Goal: Information Seeking & Learning: Learn about a topic

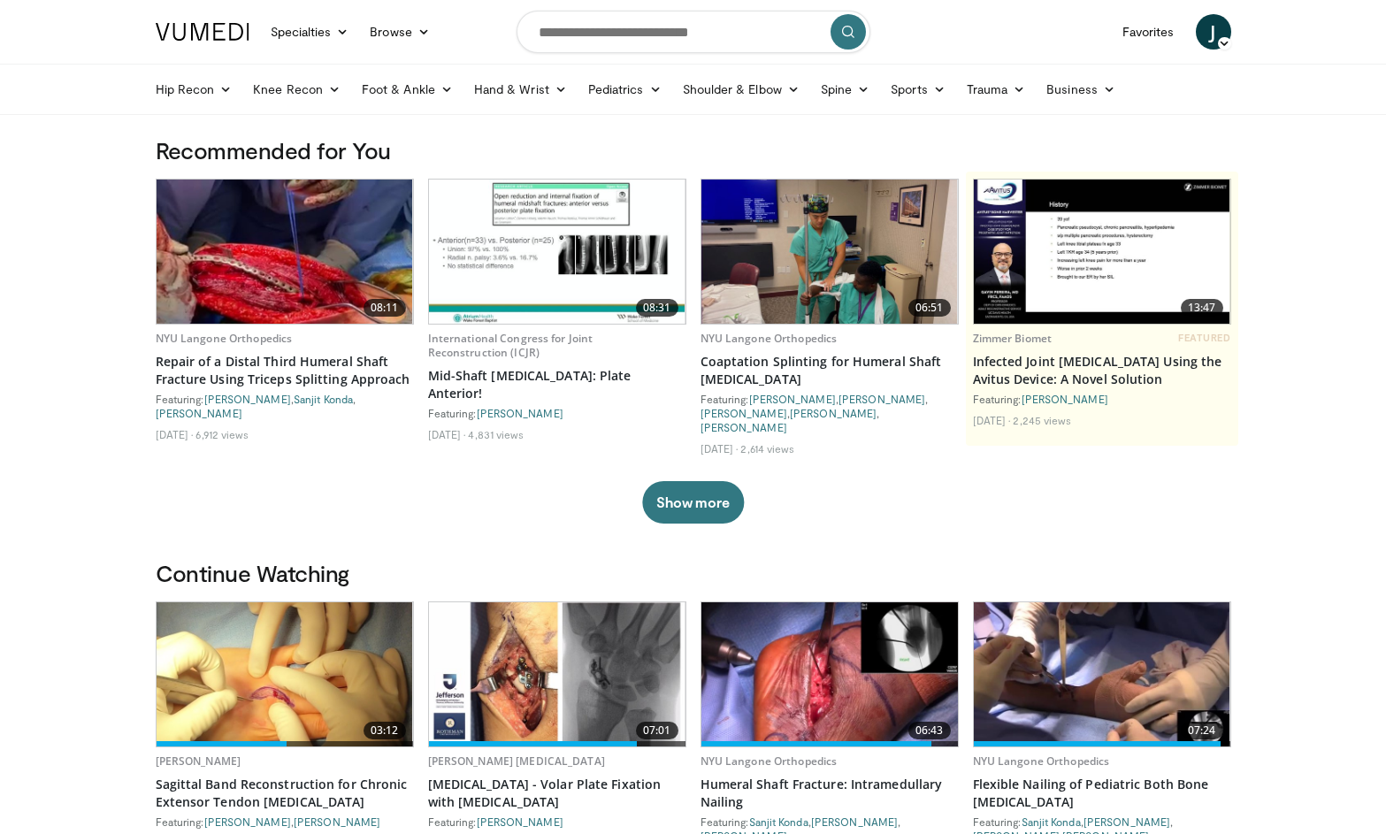
click at [805, 676] on img at bounding box center [829, 674] width 256 height 144
click at [621, 44] on input "Search topics, interventions" at bounding box center [693, 32] width 354 height 42
type input "**********"
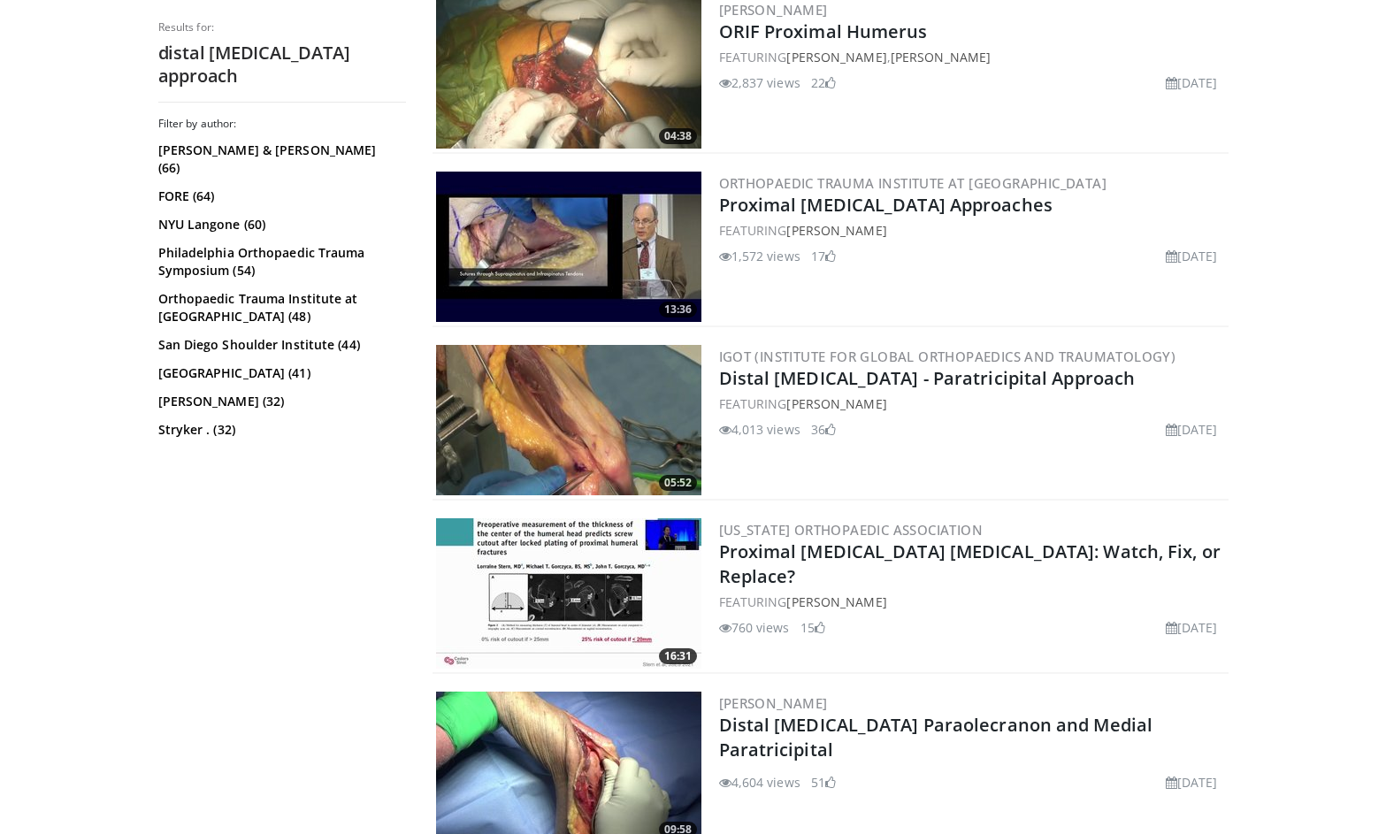
scroll to position [1954, 0]
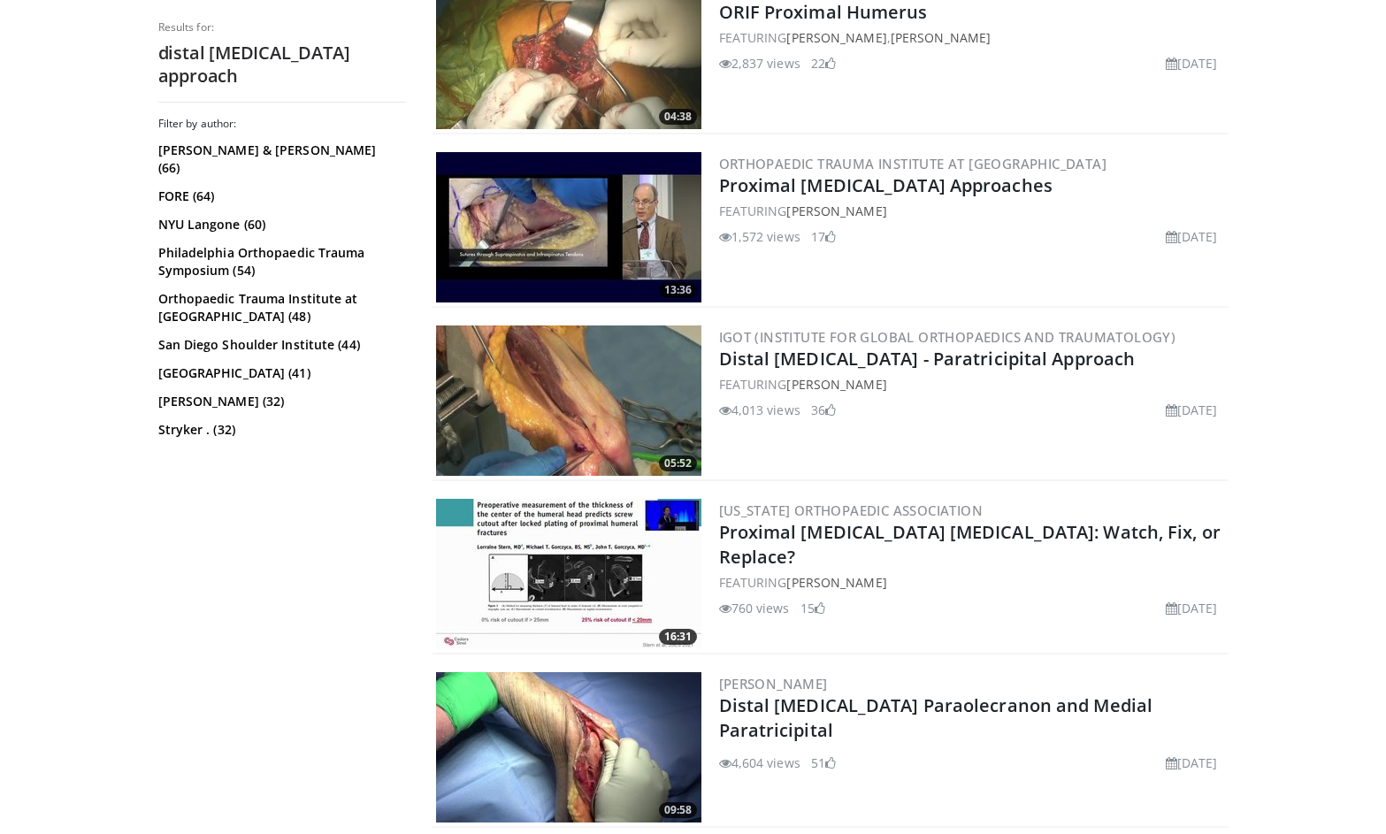
click at [1087, 484] on div "06:20 Zimmer Biomet Surgical Animation: Anatomic Shoulder Arthroplasty with Oss…" at bounding box center [830, 598] width 796 height 4713
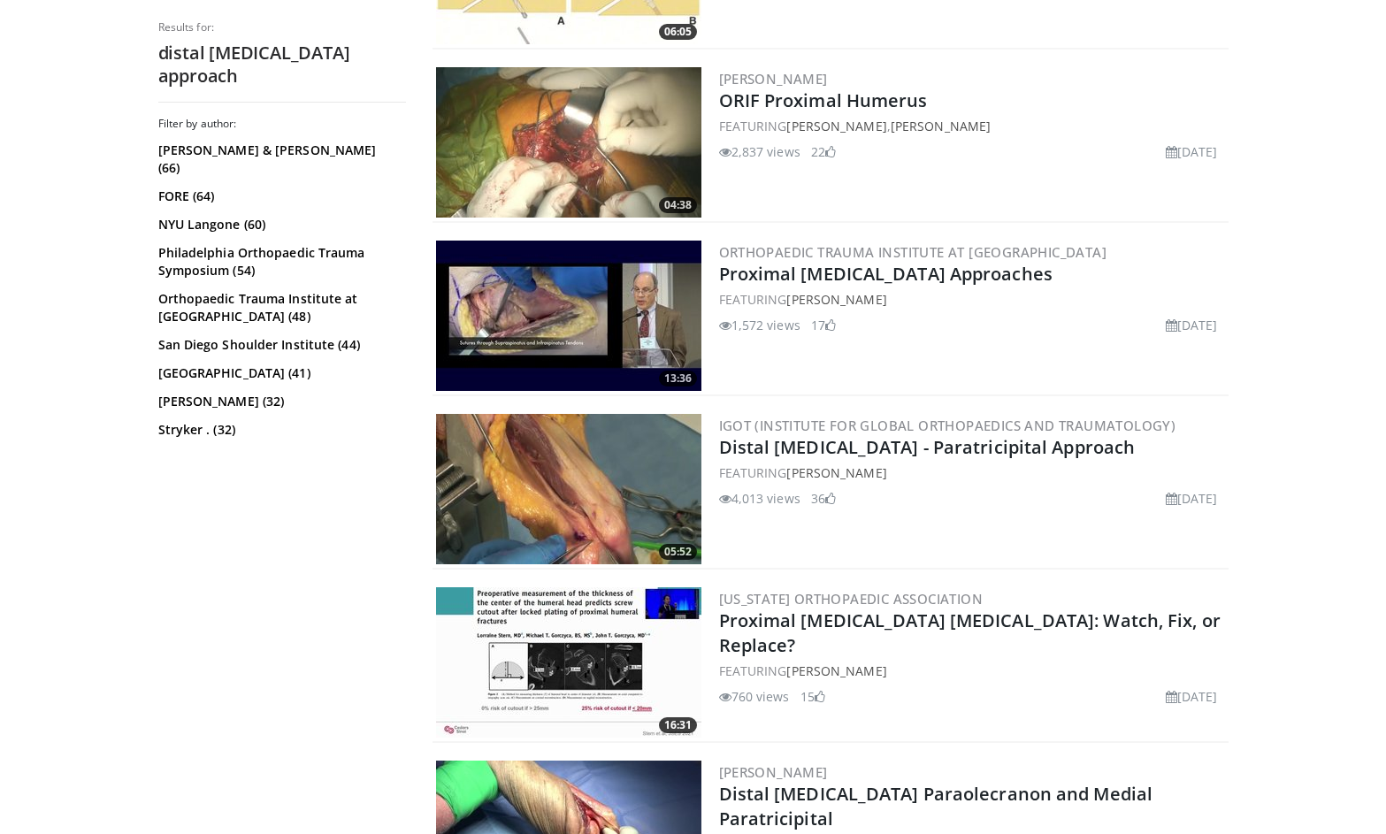
scroll to position [1861, 0]
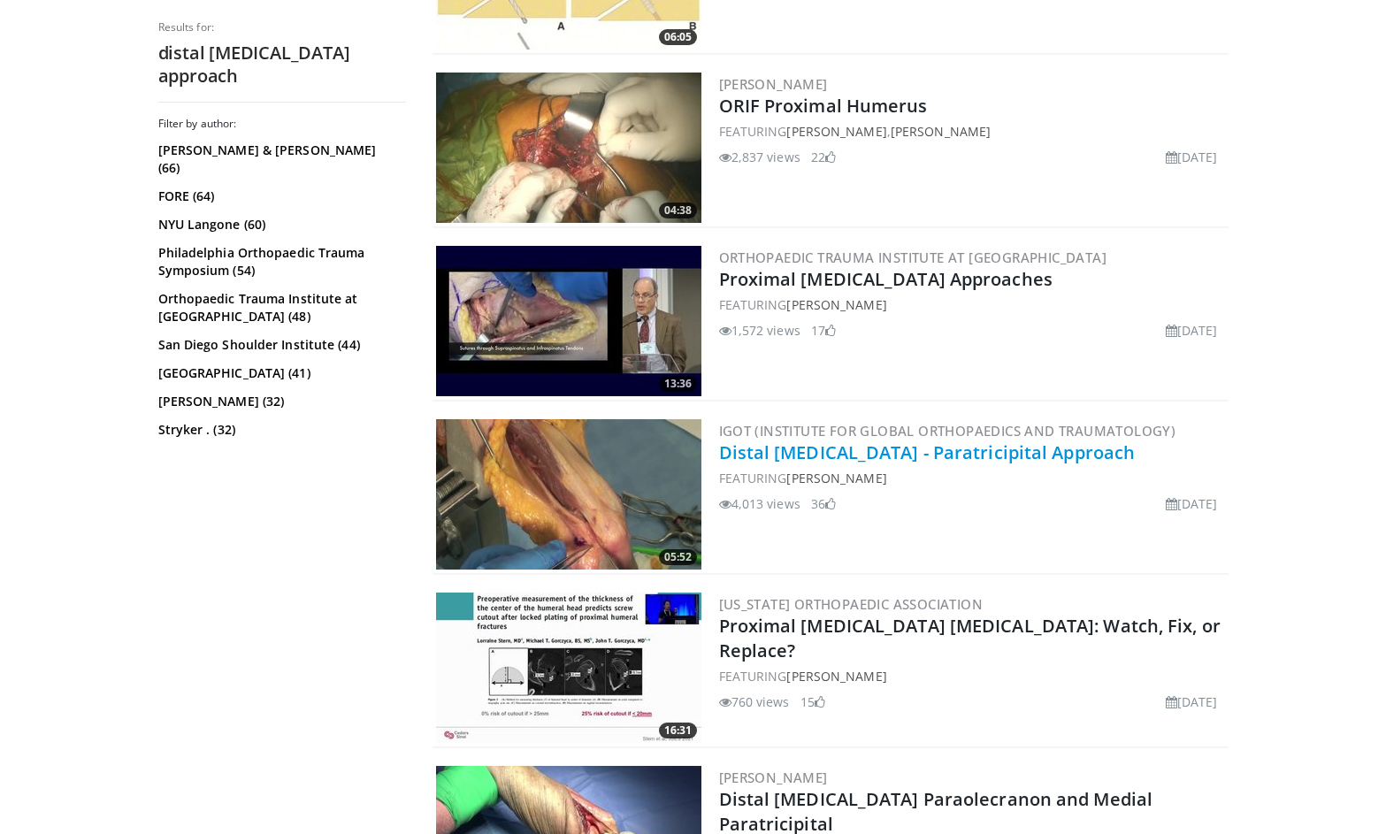
click at [747, 453] on link "Distal [MEDICAL_DATA] - Paratricipital Approach" at bounding box center [927, 452] width 417 height 24
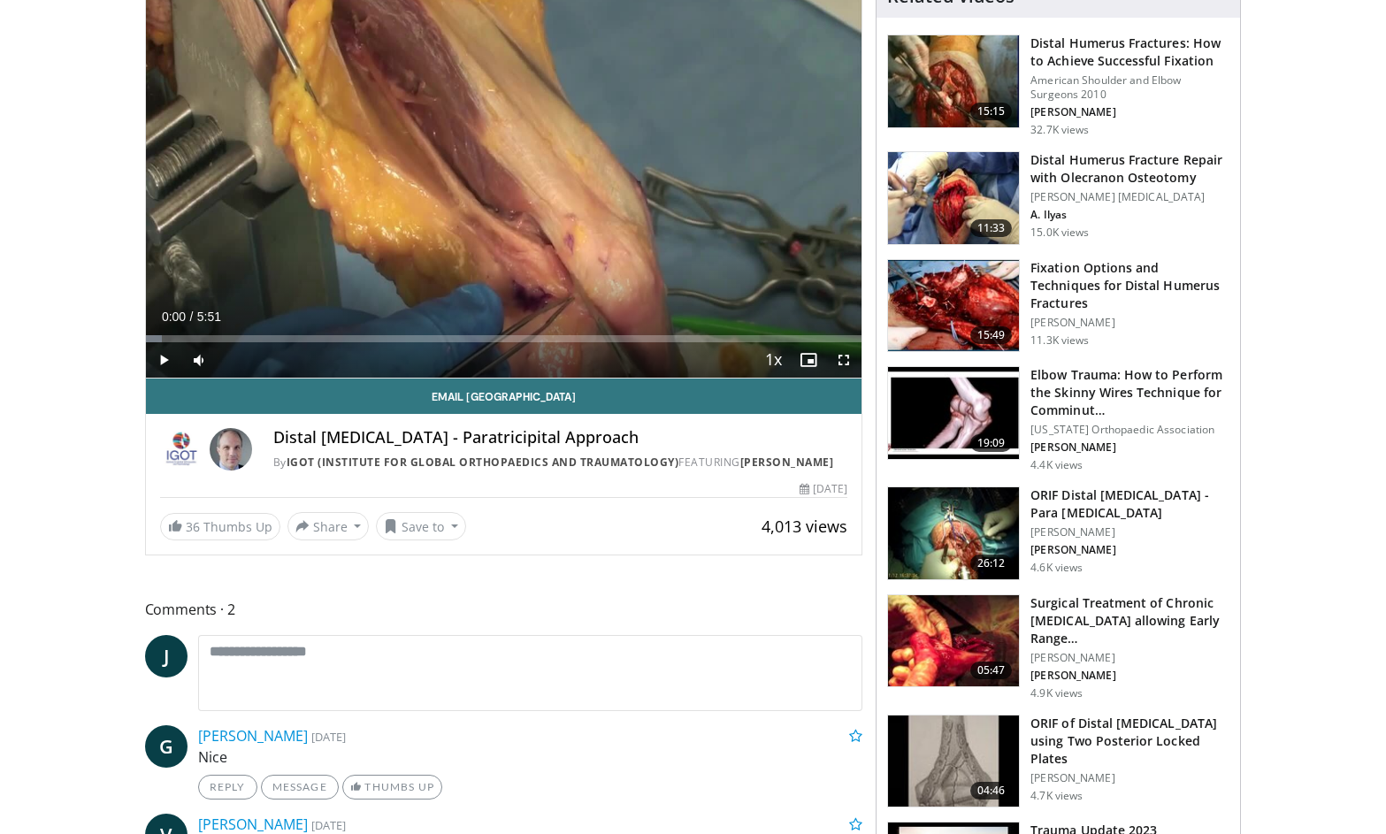
scroll to position [162, 0]
click at [1113, 290] on h3 "Fixation Options and Techniques for Distal Humerus Fractures" at bounding box center [1129, 285] width 199 height 53
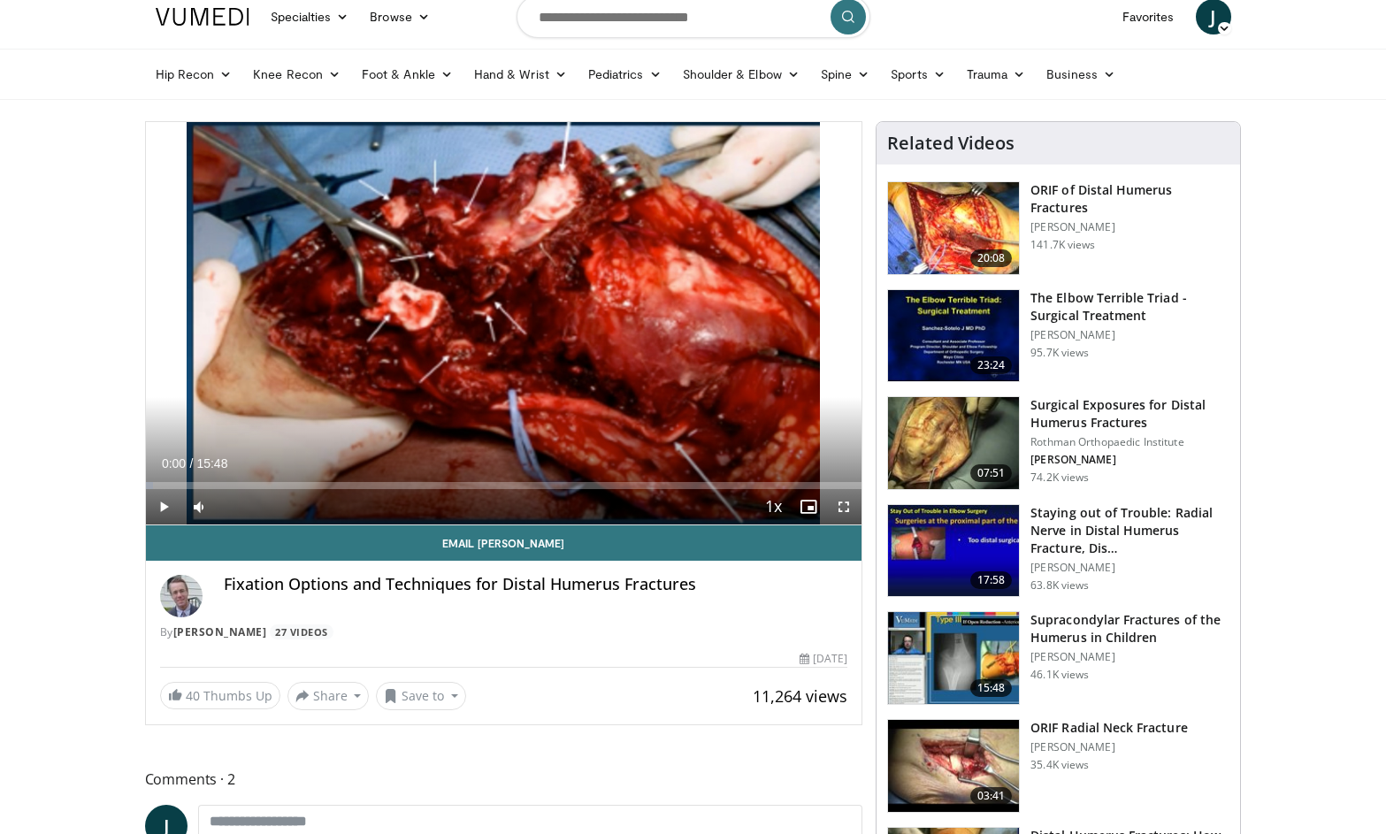
scroll to position [17, 0]
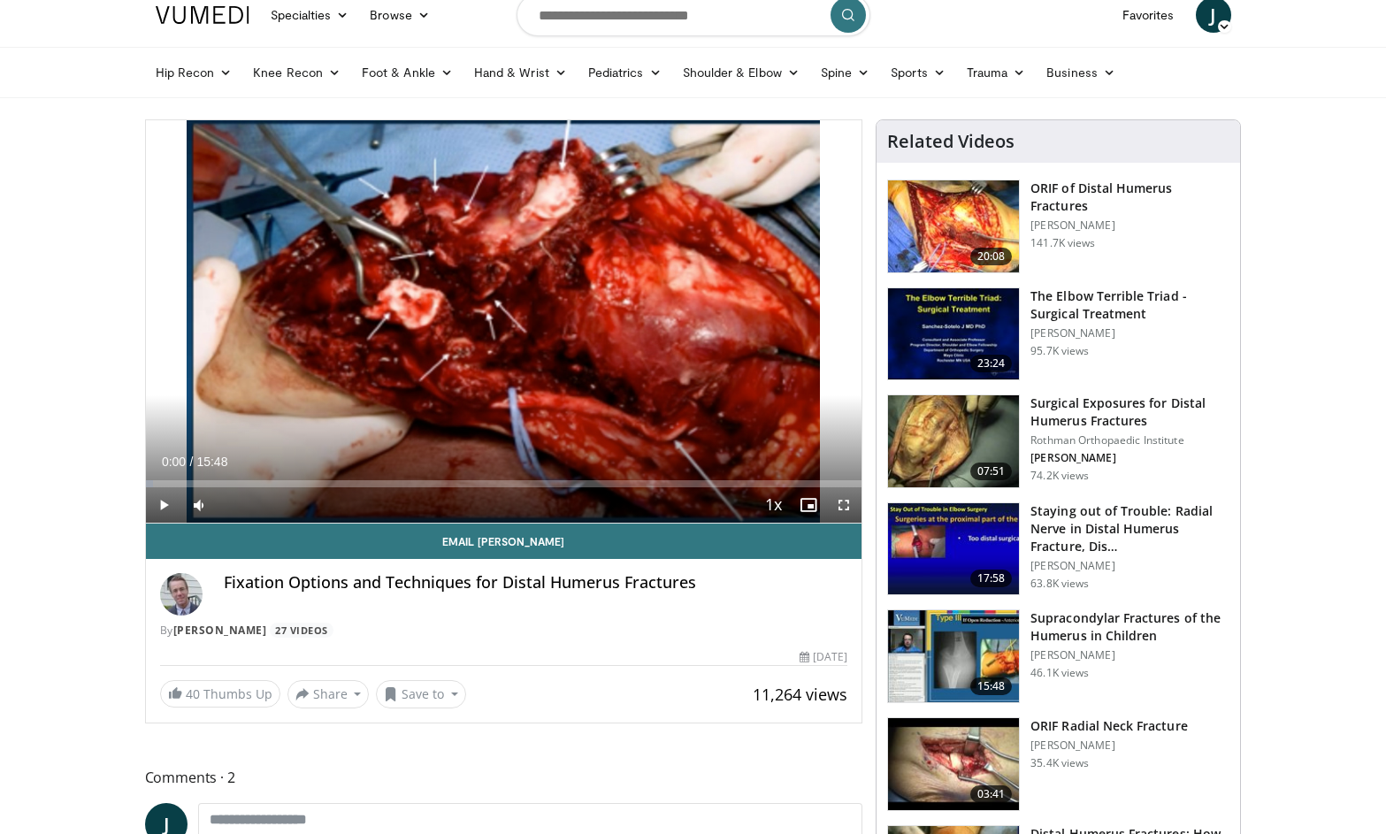
click at [1084, 401] on h3 "Surgical Exposures for Distal Humerus Fractures" at bounding box center [1129, 411] width 199 height 35
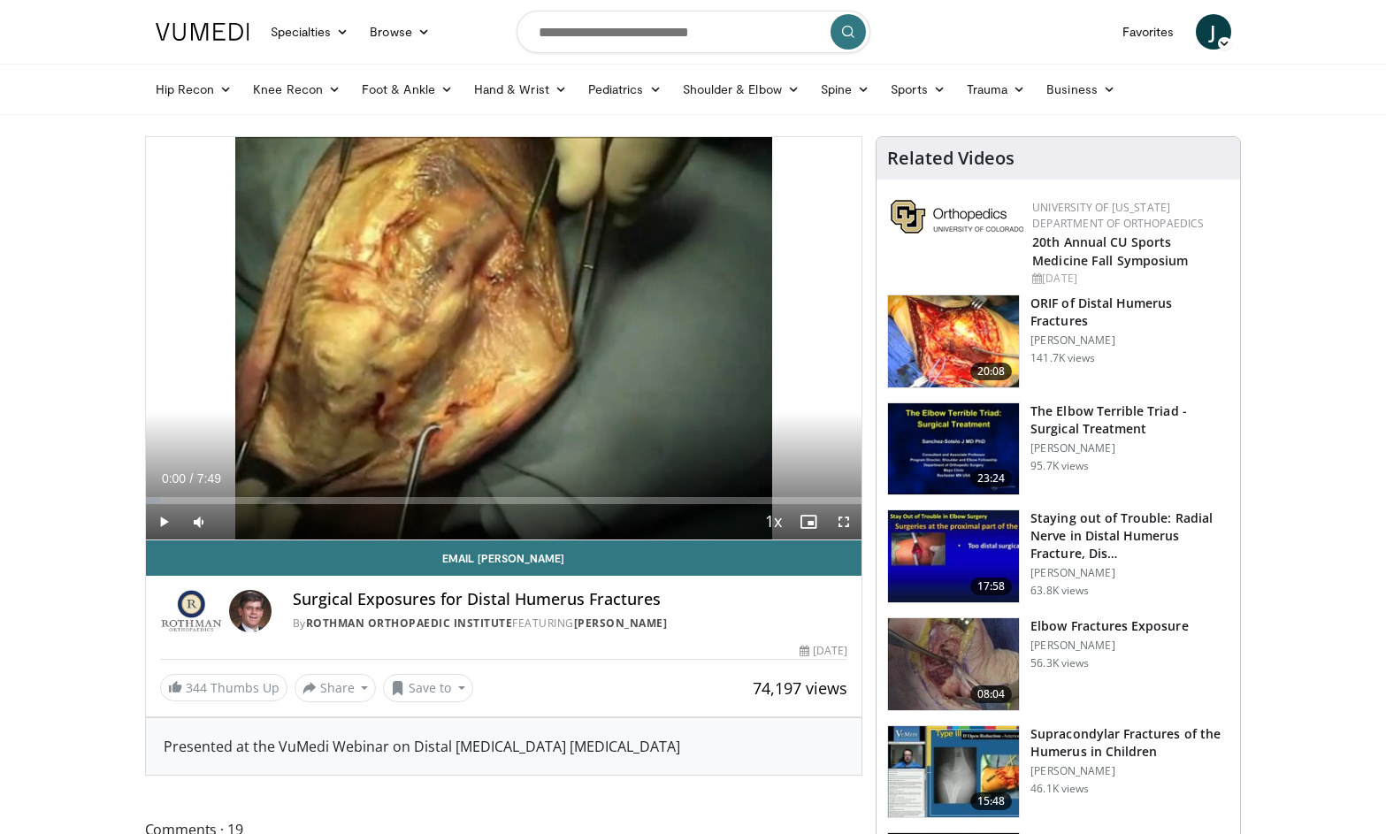
click at [166, 515] on span "Video Player" at bounding box center [163, 521] width 35 height 35
click at [843, 529] on span "Video Player" at bounding box center [843, 521] width 35 height 35
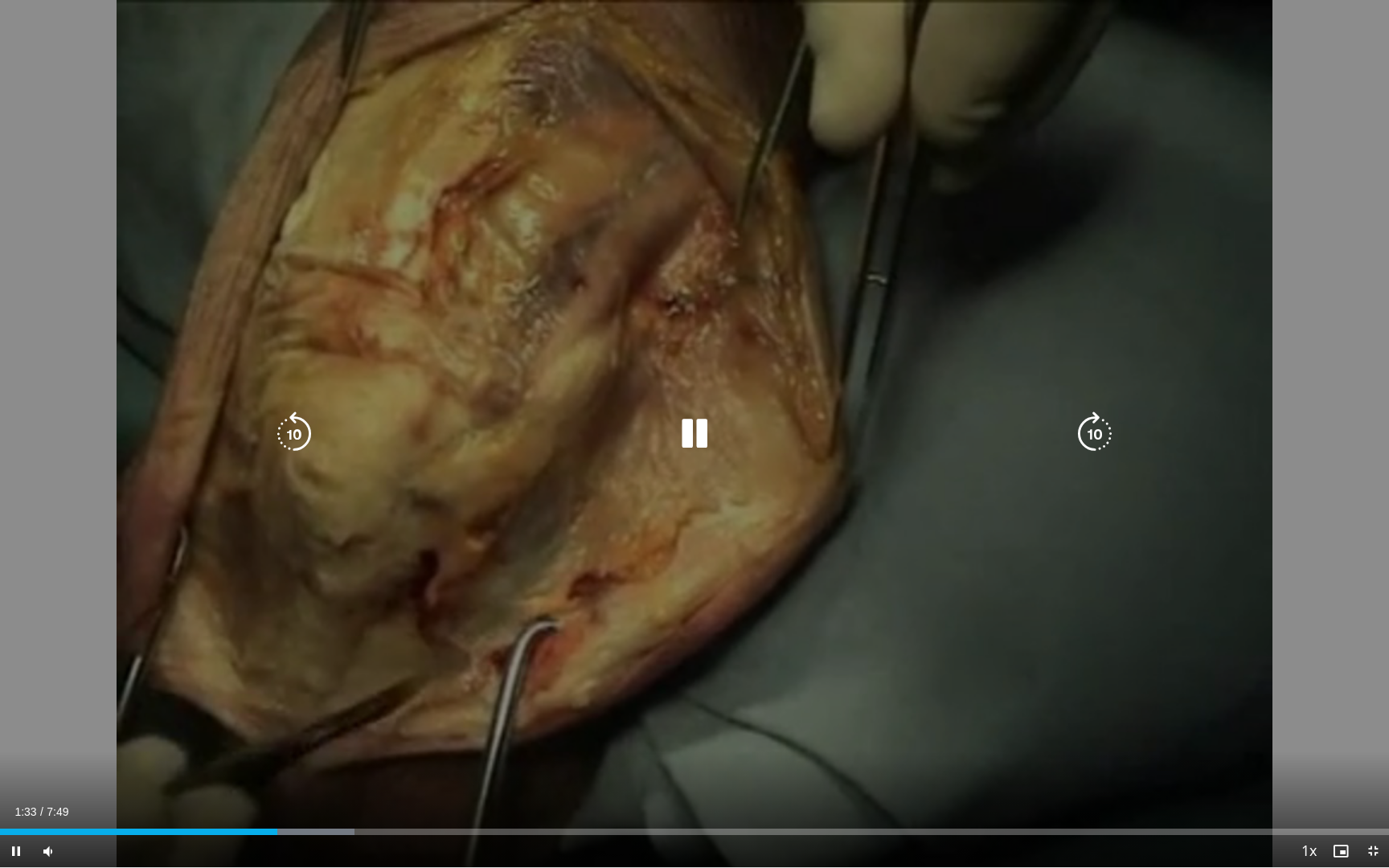
click at [772, 707] on div "10 seconds Tap to unmute" at bounding box center [694, 434] width 1389 height 867
click at [772, 705] on div "10 seconds Tap to unmute" at bounding box center [694, 434] width 1389 height 867
click at [861, 483] on div "10 seconds Tap to unmute" at bounding box center [694, 434] width 1389 height 867
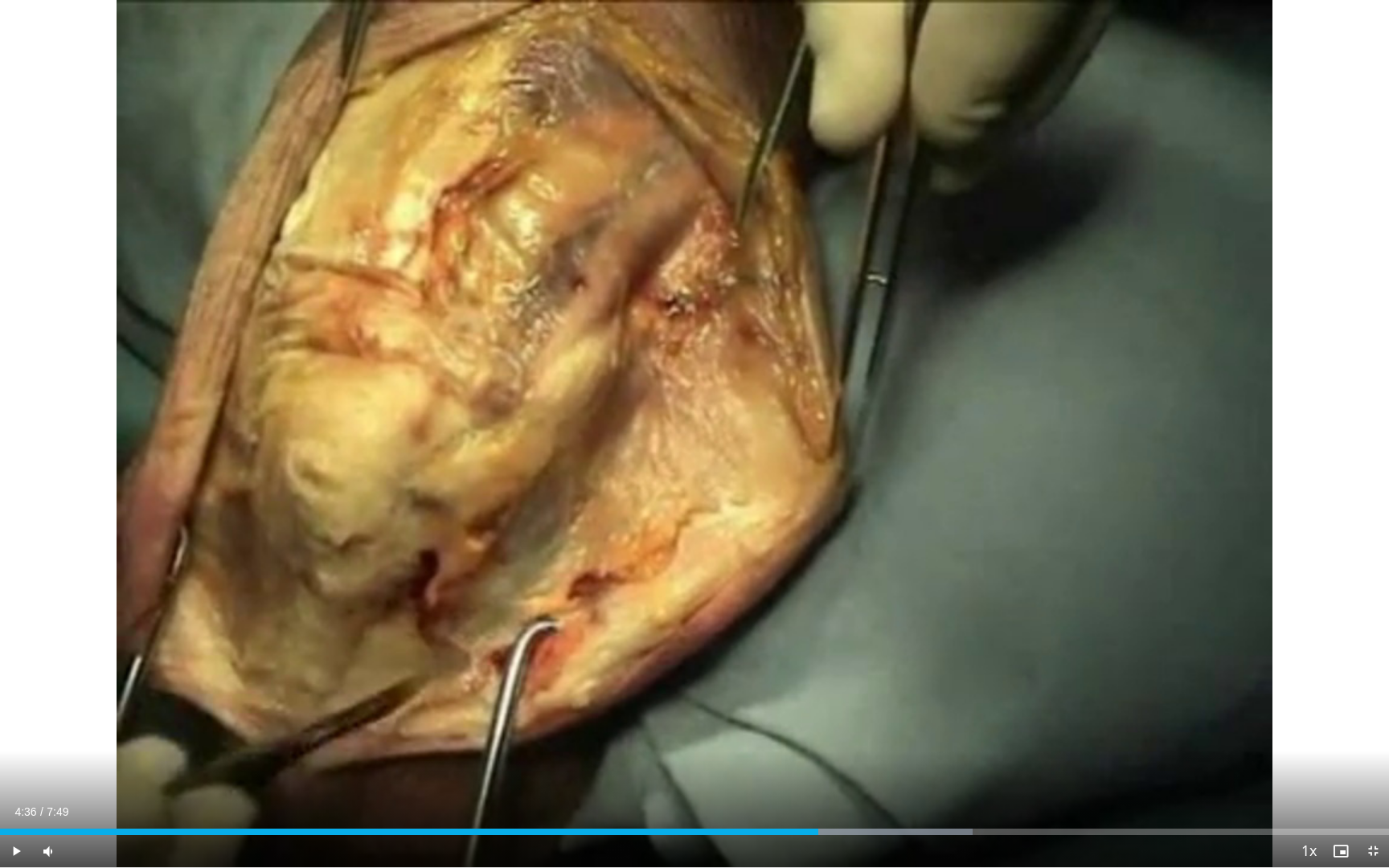
click at [1259, 757] on span "Video Player" at bounding box center [1373, 851] width 32 height 32
